Goal: Transaction & Acquisition: Obtain resource

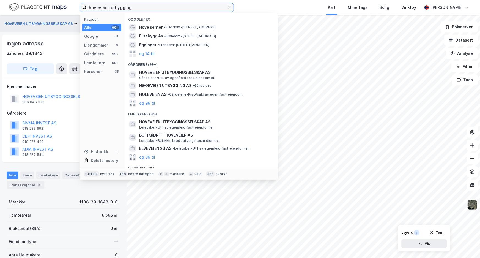
drag, startPoint x: 136, startPoint y: 9, endPoint x: 62, endPoint y: 10, distance: 73.5
click at [62, 10] on div "hoveveien utbygging Kategori Alle 99+ Google 17 Eiendommer 0 Gårdeiere 99+ Leie…" at bounding box center [240, 7] width 480 height 15
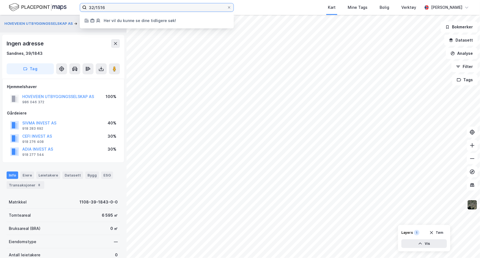
type input "32/1516"
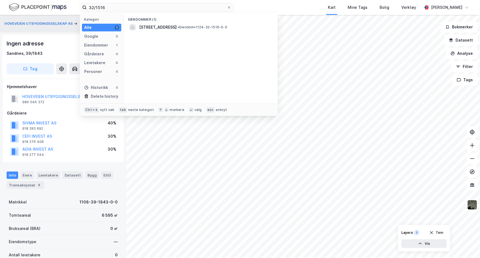
click at [171, 19] on div "Eiendommer (1)" at bounding box center [201, 18] width 154 height 10
click at [174, 30] on span "[STREET_ADDRESS]" at bounding box center [157, 27] width 37 height 7
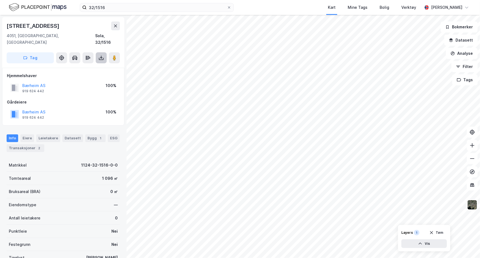
click at [100, 55] on icon at bounding box center [102, 58] width 6 height 6
click at [97, 64] on div "Last ned grunnbok" at bounding box center [77, 68] width 59 height 9
